Goal: Find specific page/section: Find specific page/section

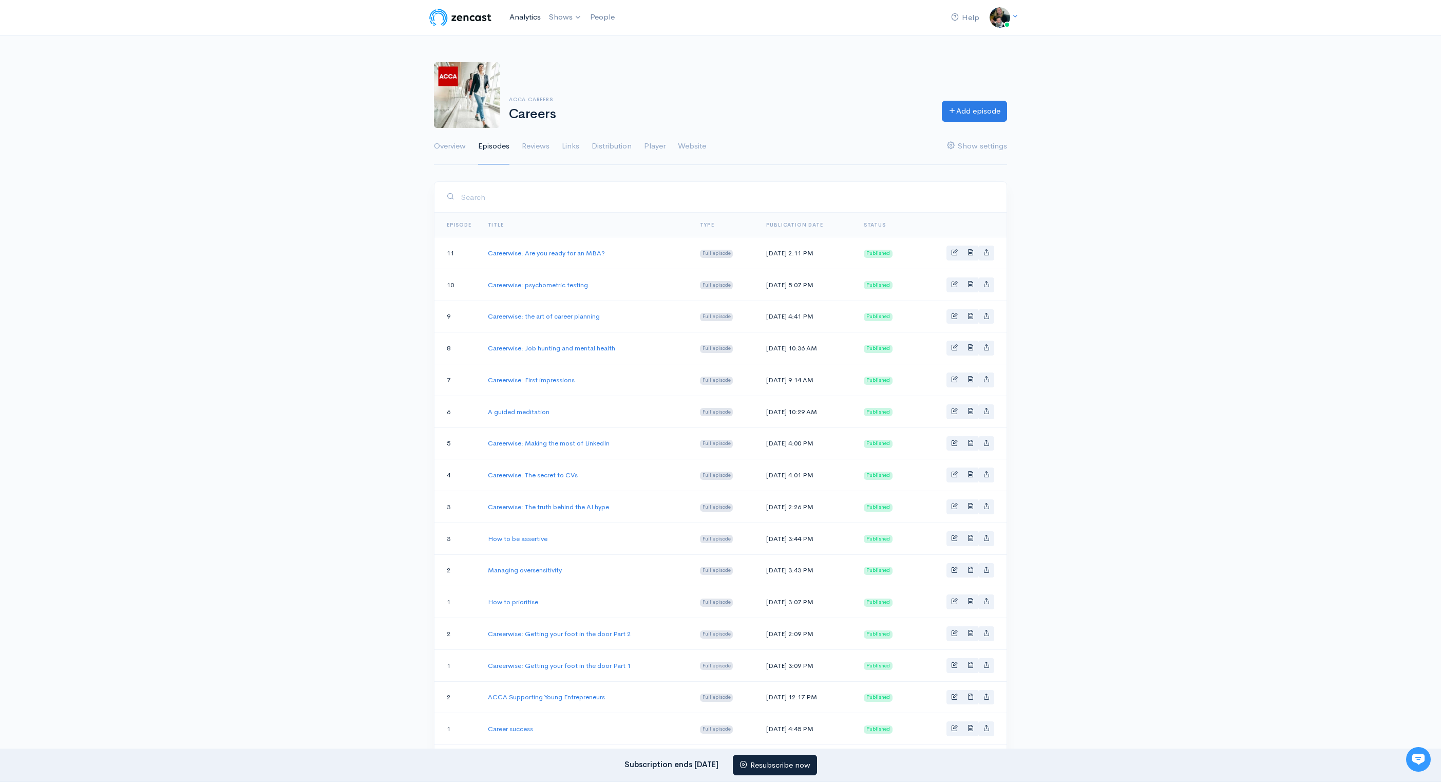
click at [536, 18] on link "Analytics" at bounding box center [525, 17] width 40 height 22
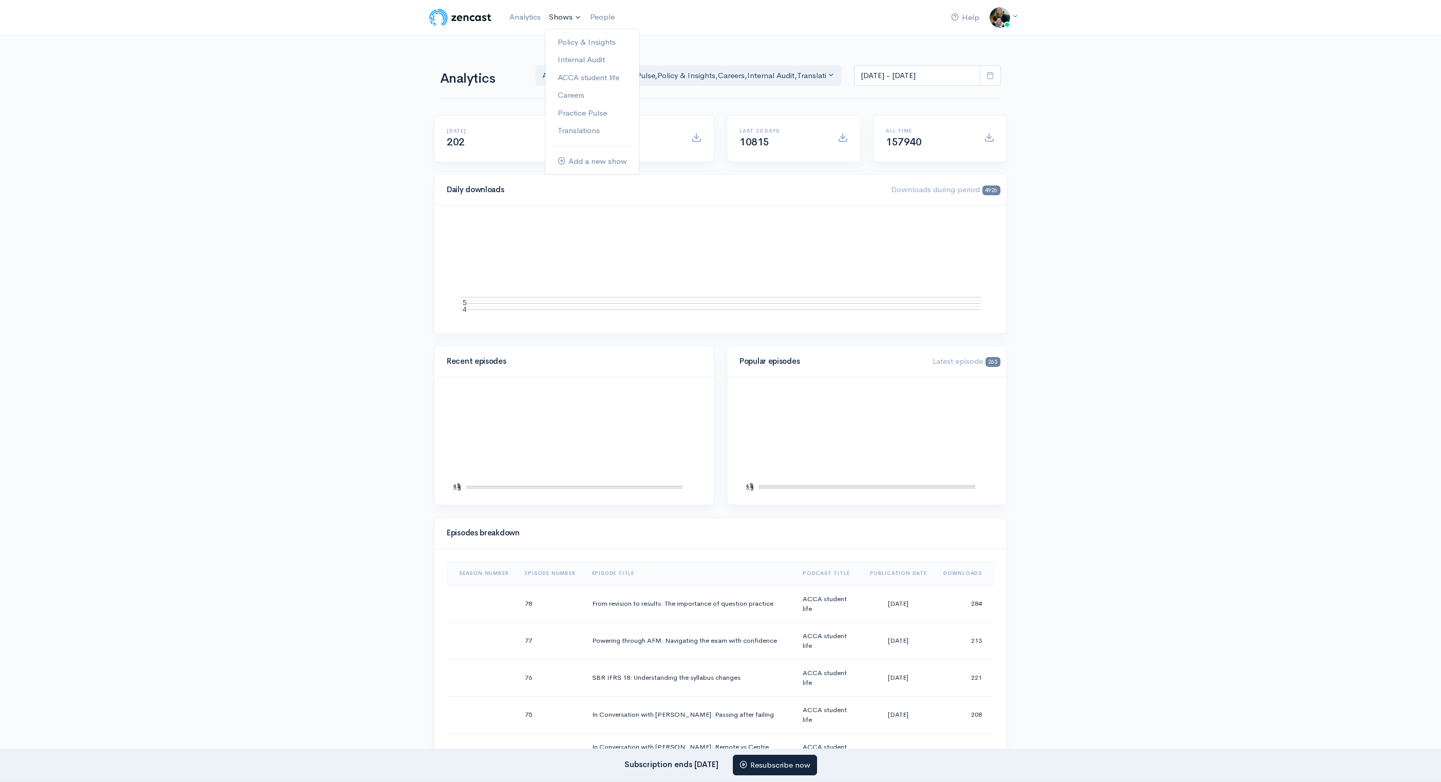
click at [574, 9] on link "Shows" at bounding box center [565, 17] width 41 height 23
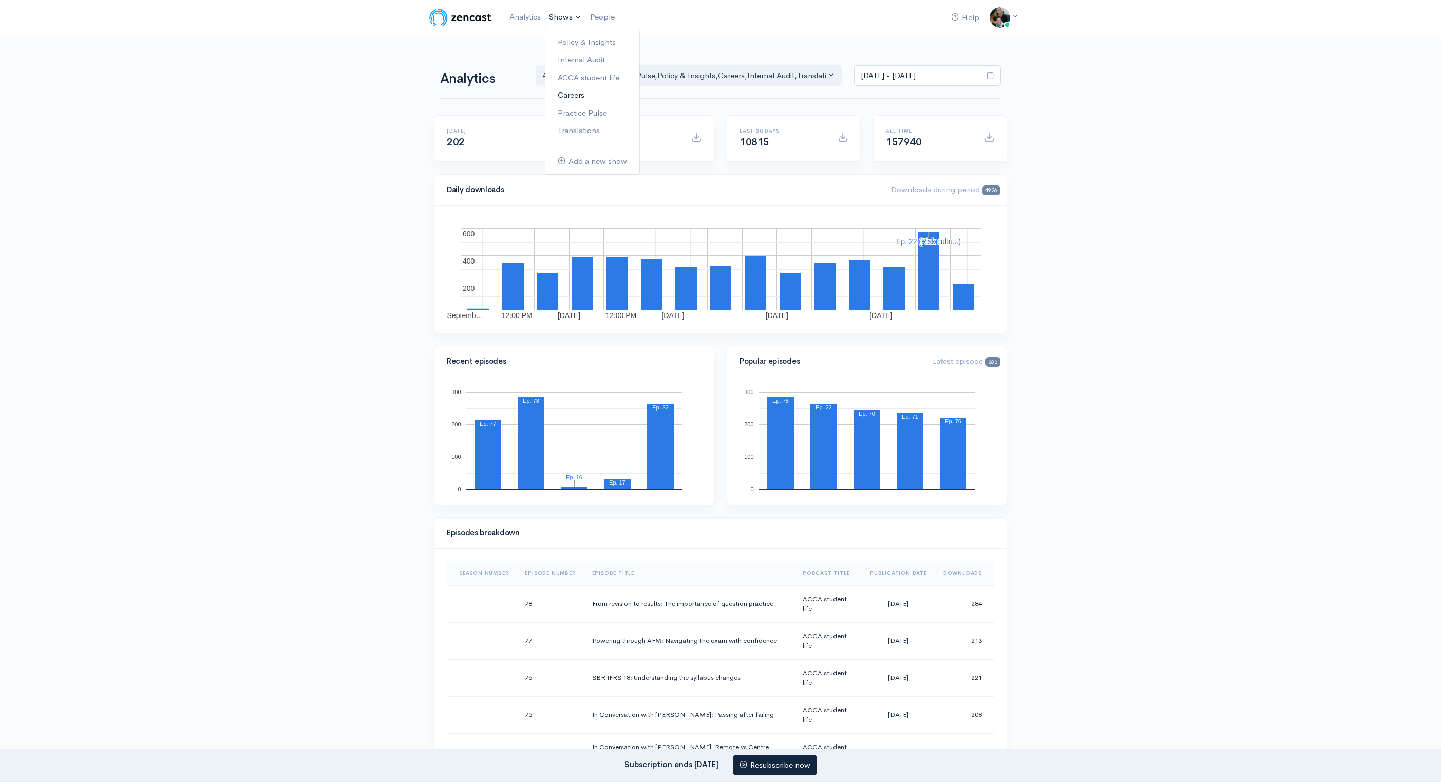
click at [583, 88] on link "Careers" at bounding box center [592, 95] width 94 height 18
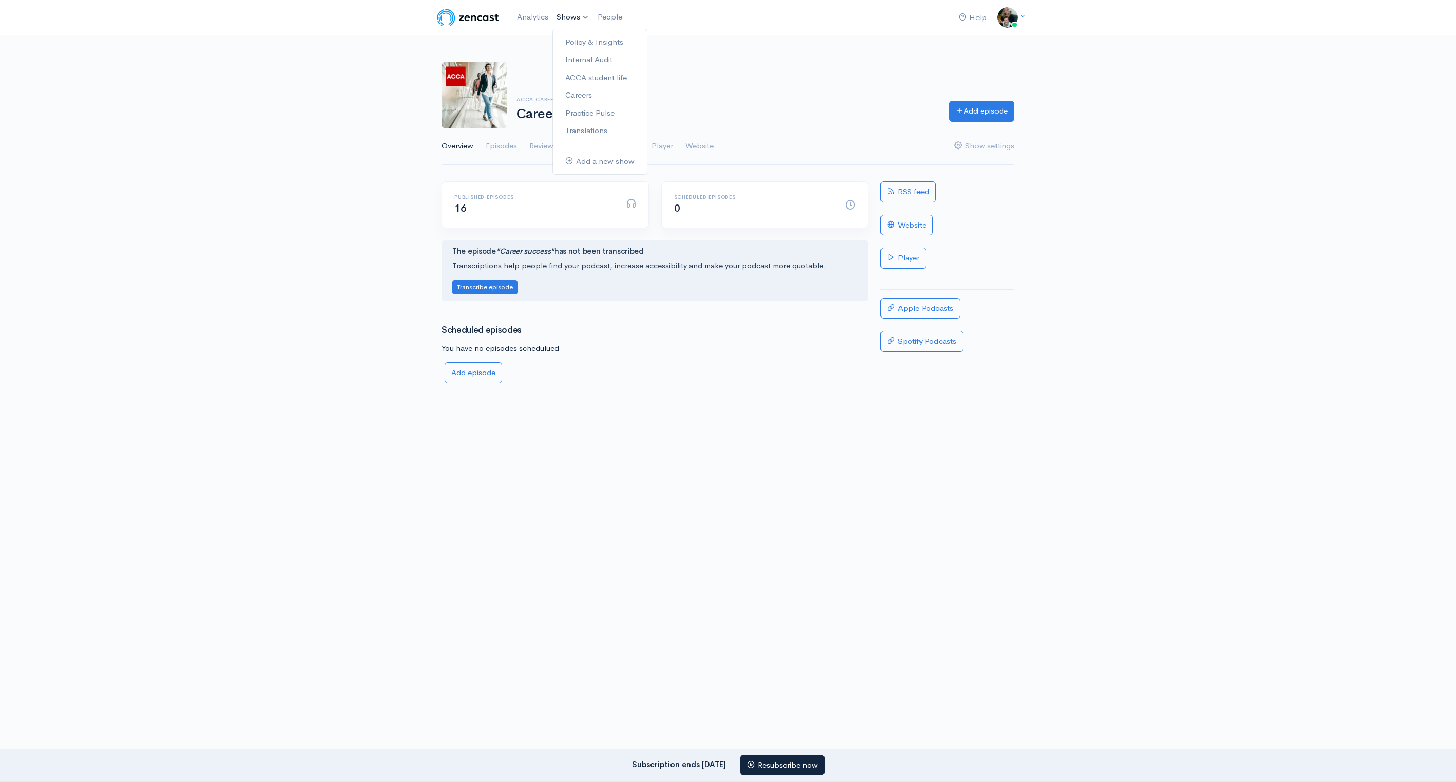
click at [574, 18] on link "Shows" at bounding box center [573, 17] width 41 height 23
click at [538, 18] on link "Analytics" at bounding box center [533, 17] width 40 height 22
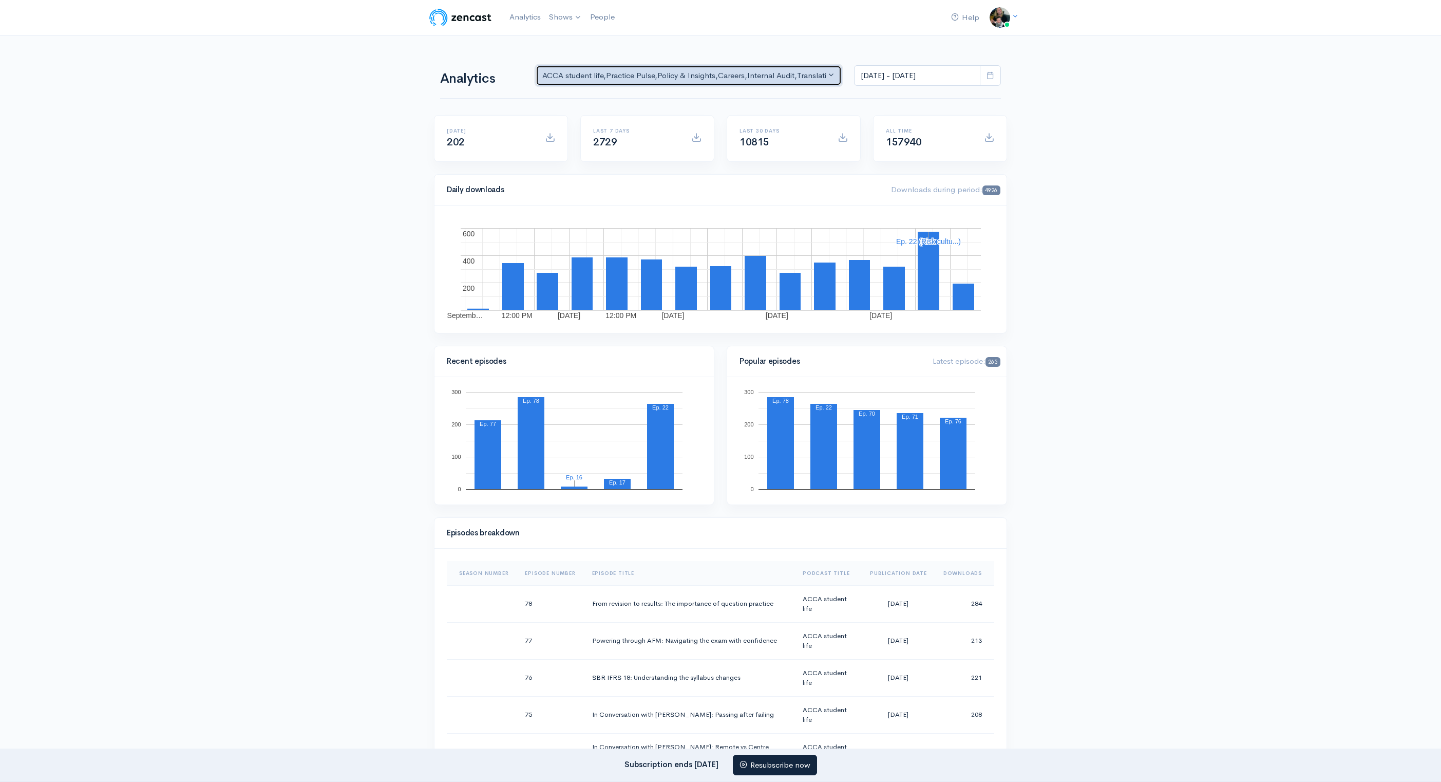
click at [825, 80] on div "ACCA student life , Practice Pulse , Policy & Insights , Careers , Internal Aud…" at bounding box center [683, 76] width 283 height 12
click at [830, 182] on span at bounding box center [831, 186] width 4 height 8
click at [833, 166] on span at bounding box center [831, 168] width 4 height 8
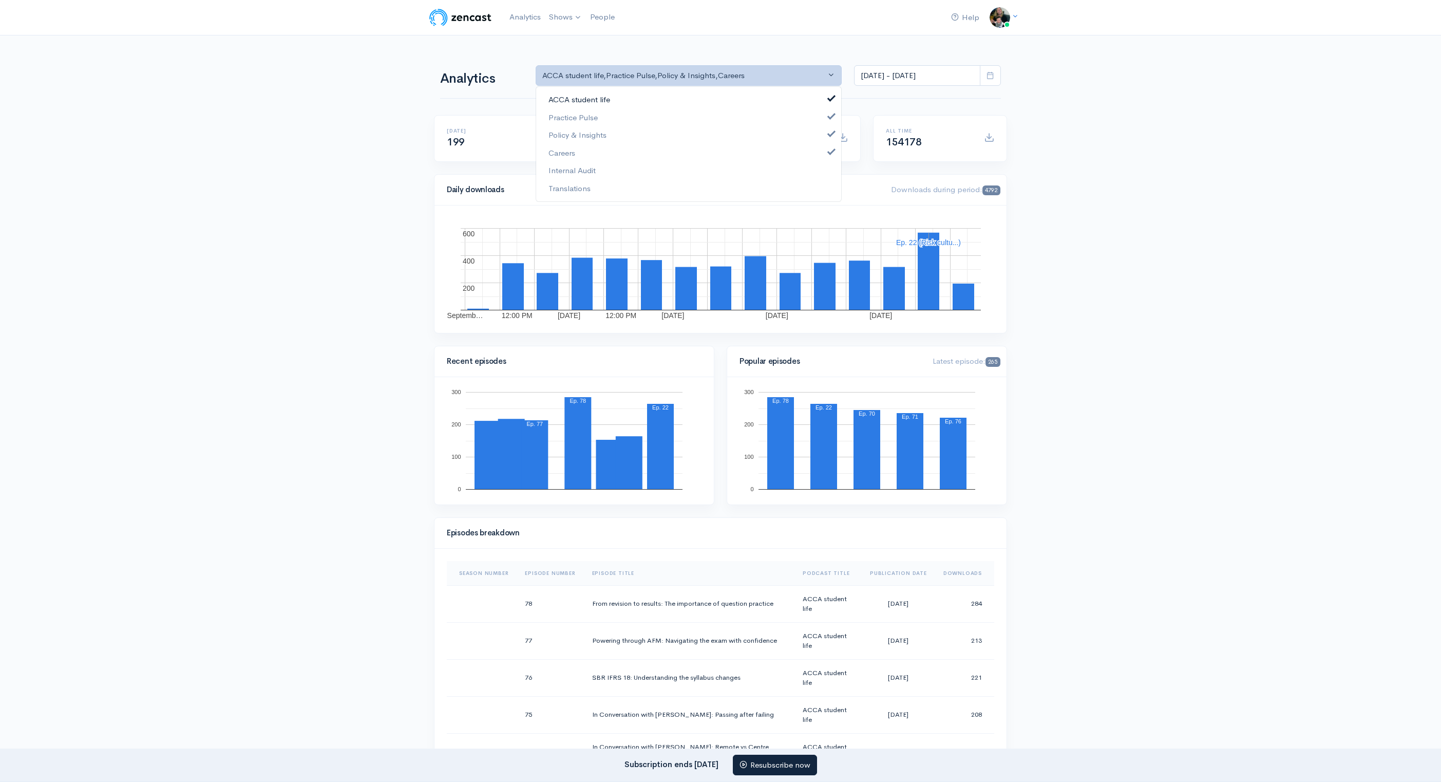
click at [828, 91] on link "ACCA student life" at bounding box center [688, 100] width 305 height 18
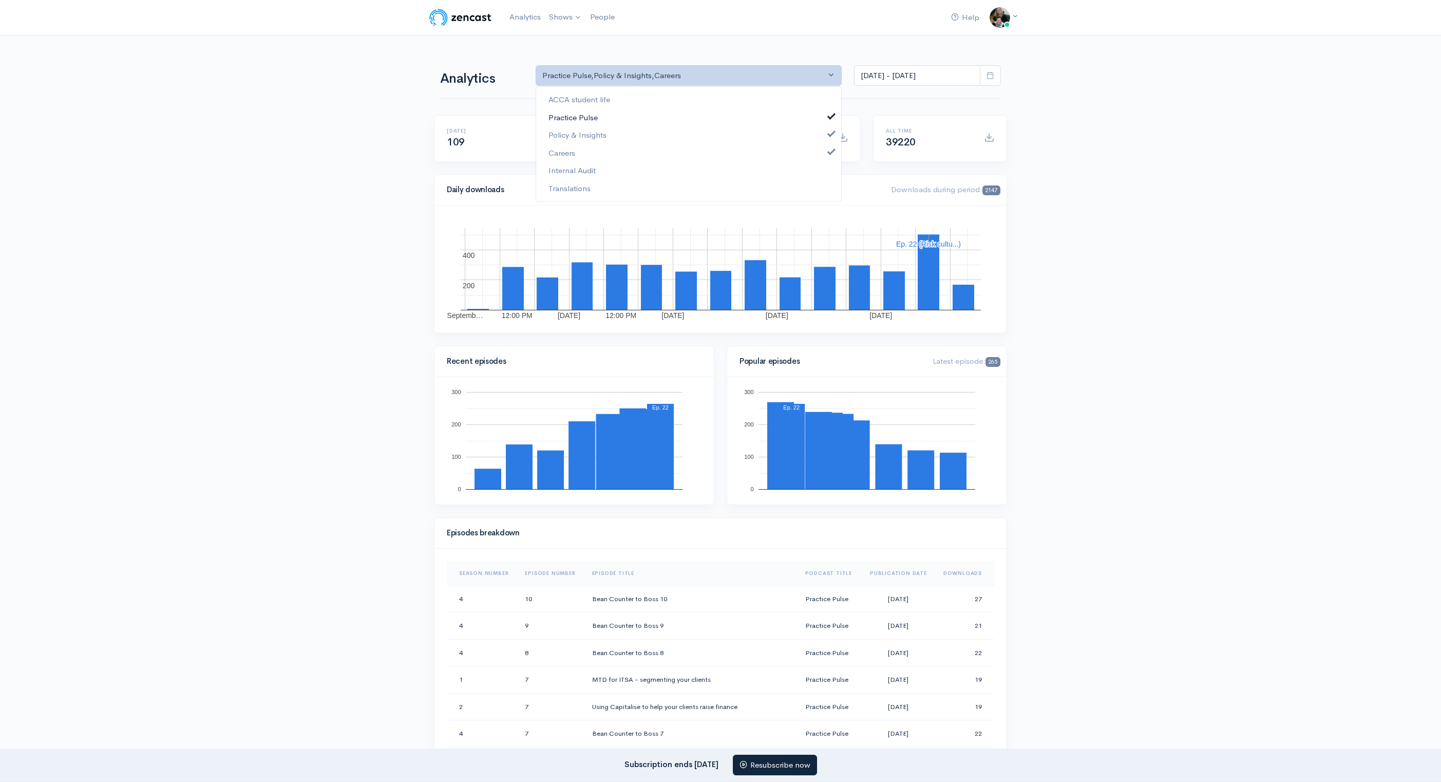
click at [833, 118] on span at bounding box center [831, 115] width 4 height 8
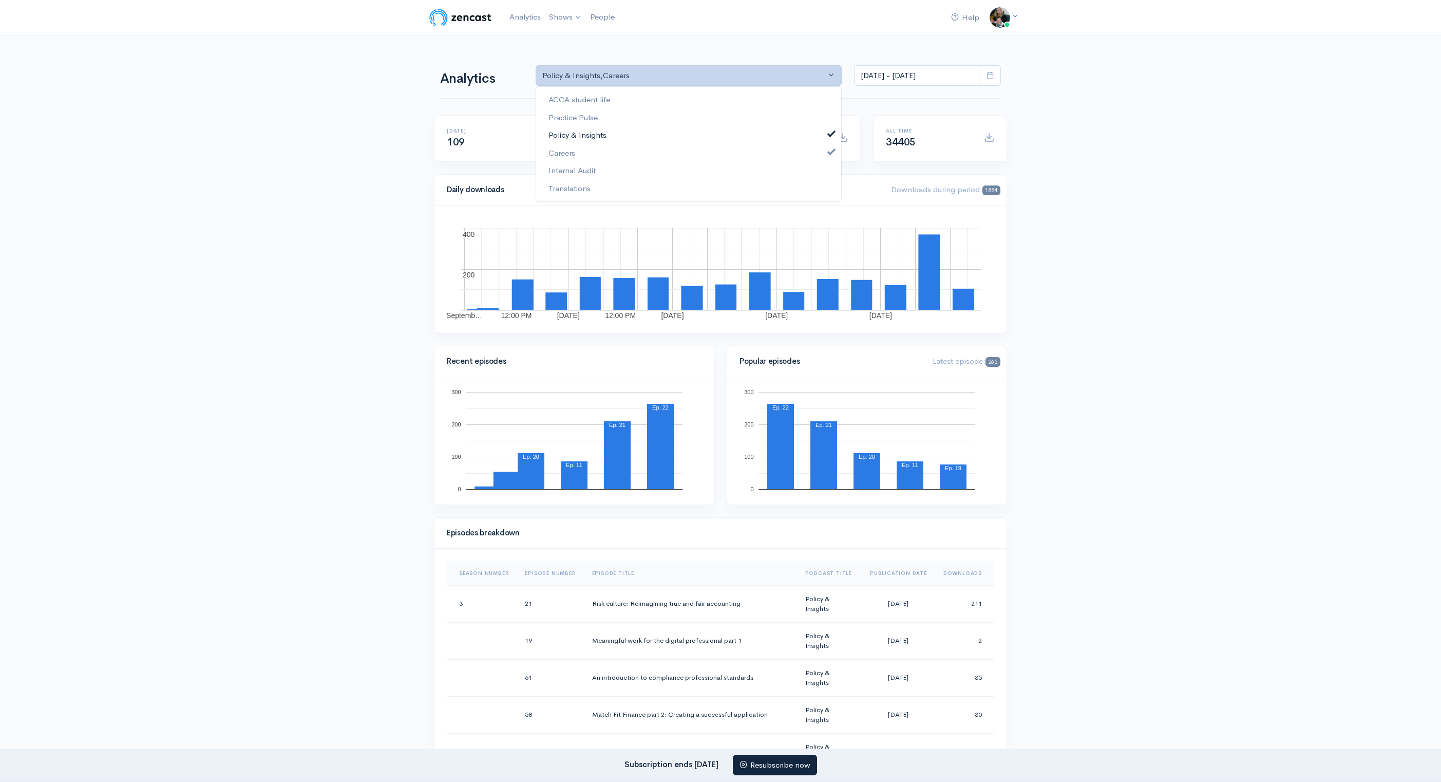
click at [833, 132] on span at bounding box center [831, 133] width 4 height 8
select select "14257"
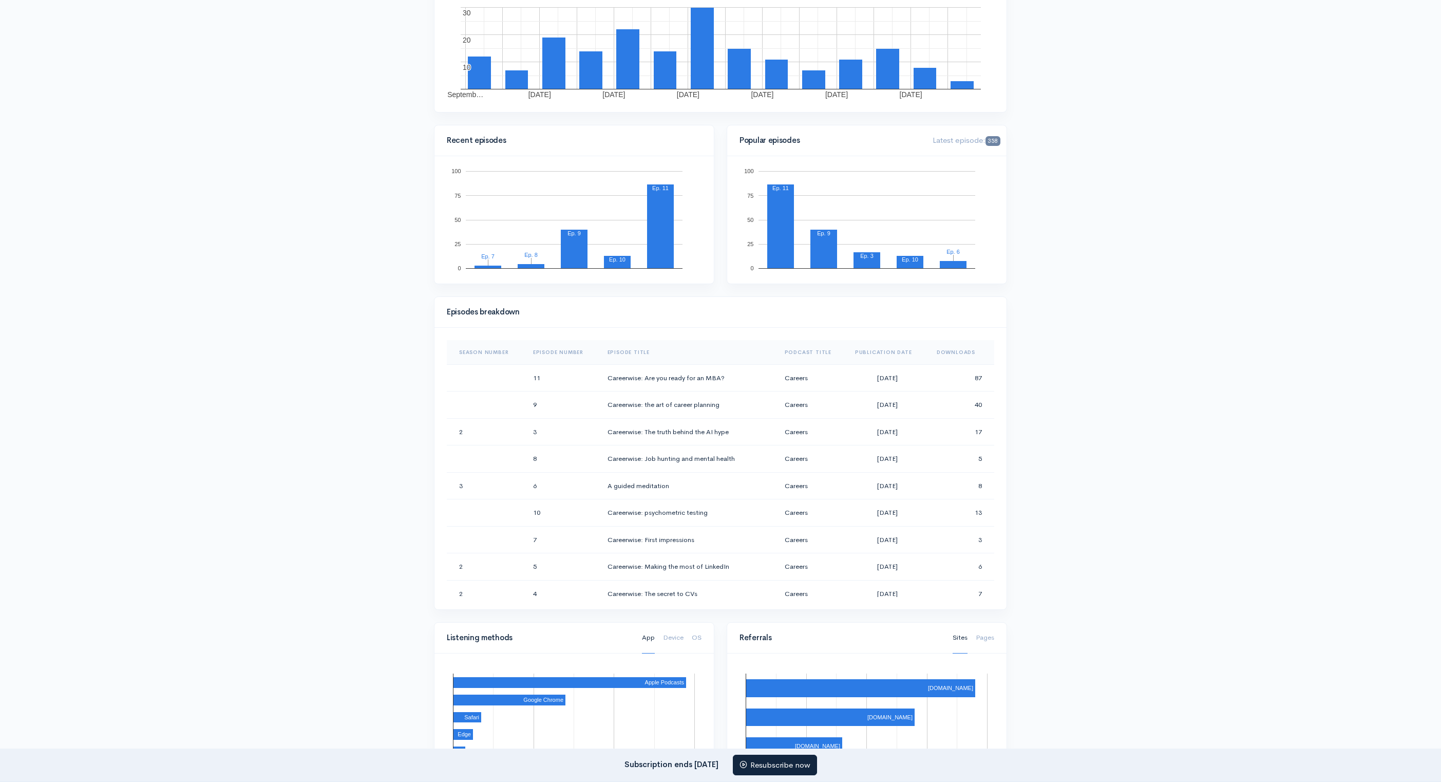
scroll to position [222, 0]
click at [1147, 577] on div "Help Notifications View all Your profile Team settings Discover more shows from…" at bounding box center [720, 505] width 1441 height 1455
